Goal: Task Accomplishment & Management: Use online tool/utility

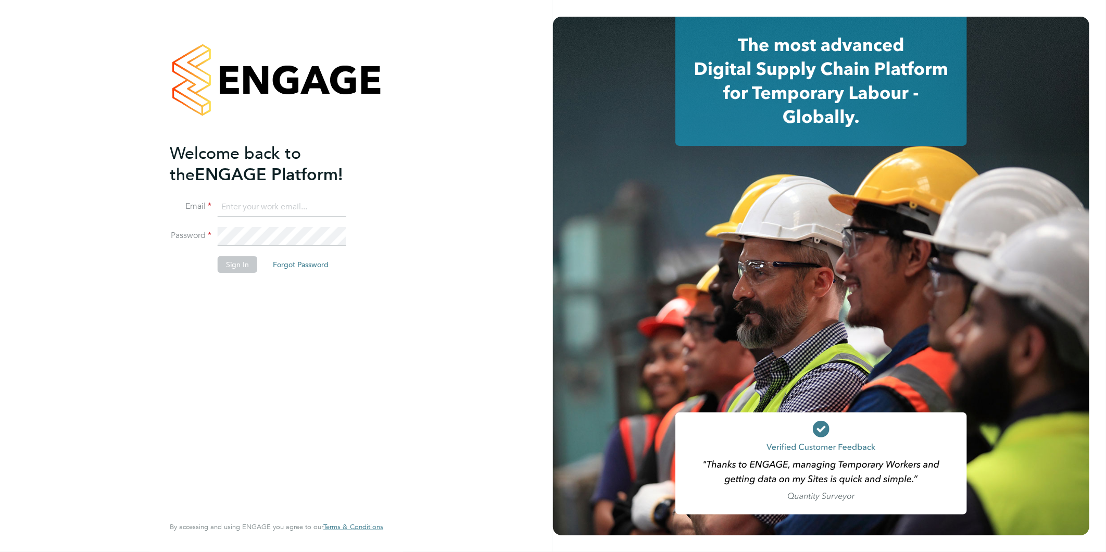
type input "[PERSON_NAME][EMAIL_ADDRESS][PERSON_NAME][DOMAIN_NAME]"
click at [232, 267] on button "Sign In" at bounding box center [238, 264] width 40 height 17
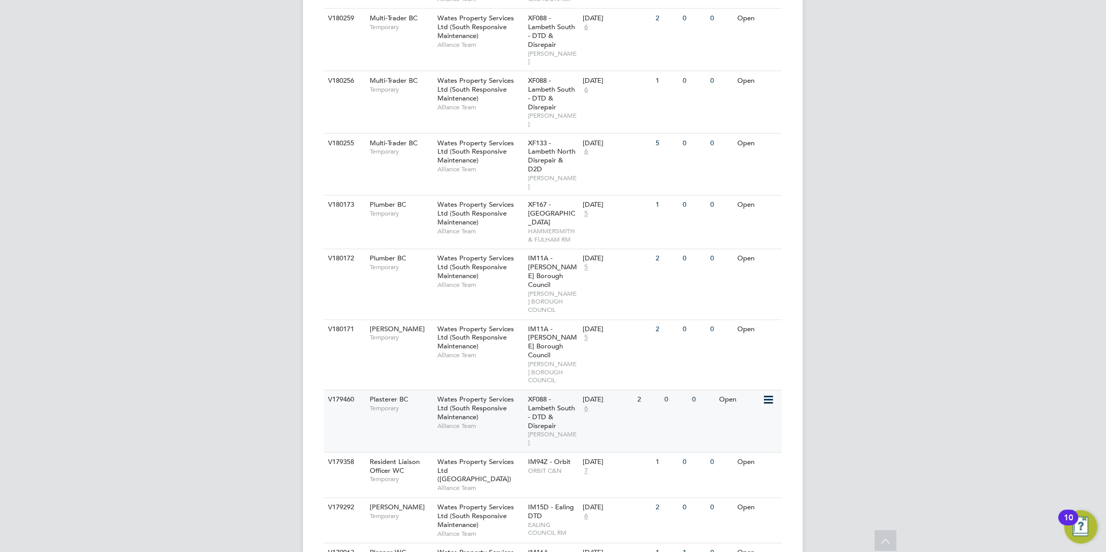
scroll to position [1168, 0]
